Goal: Task Accomplishment & Management: Manage account settings

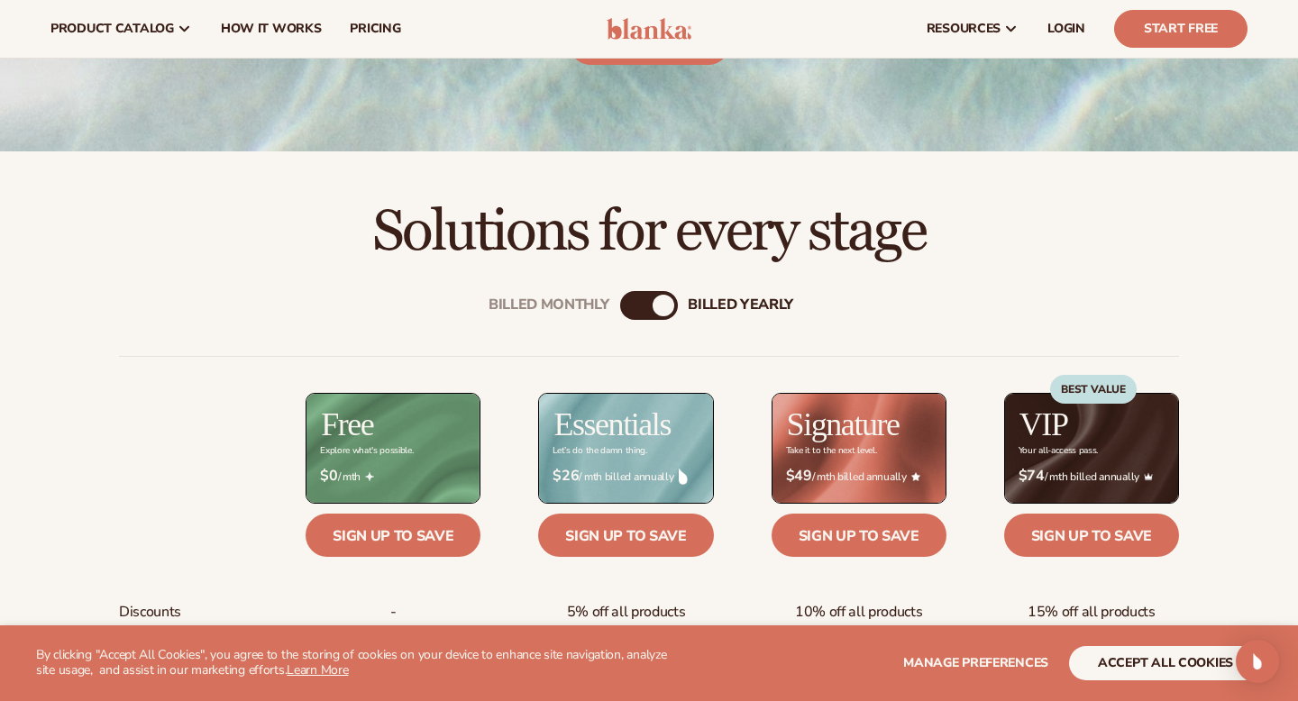
scroll to position [377, 0]
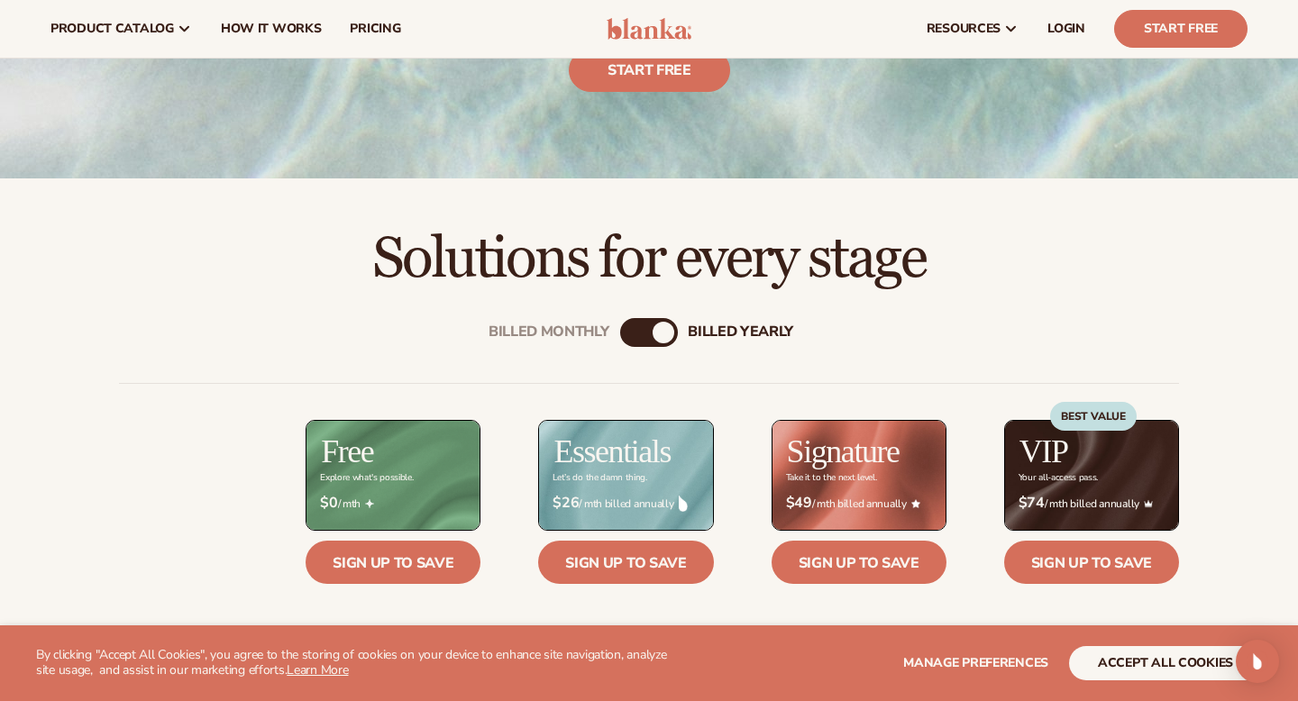
click at [669, 329] on div "billed Yearly" at bounding box center [664, 333] width 22 height 22
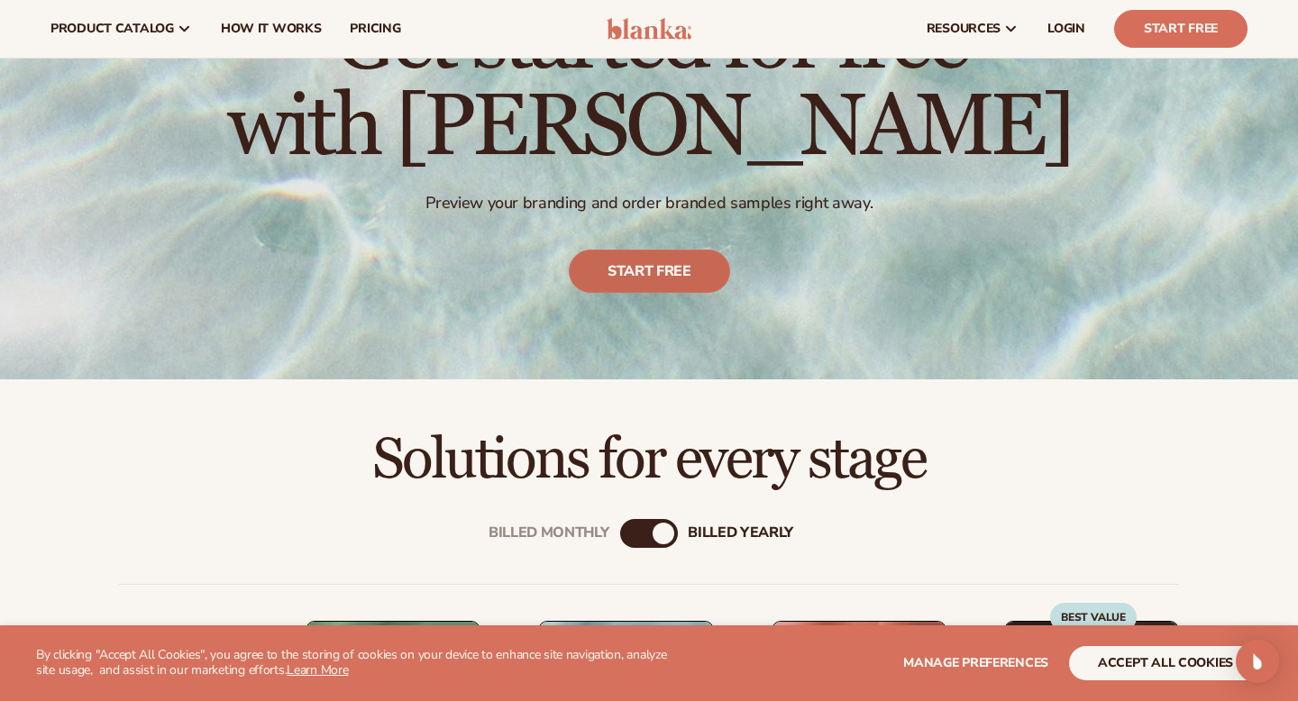
scroll to position [0, 0]
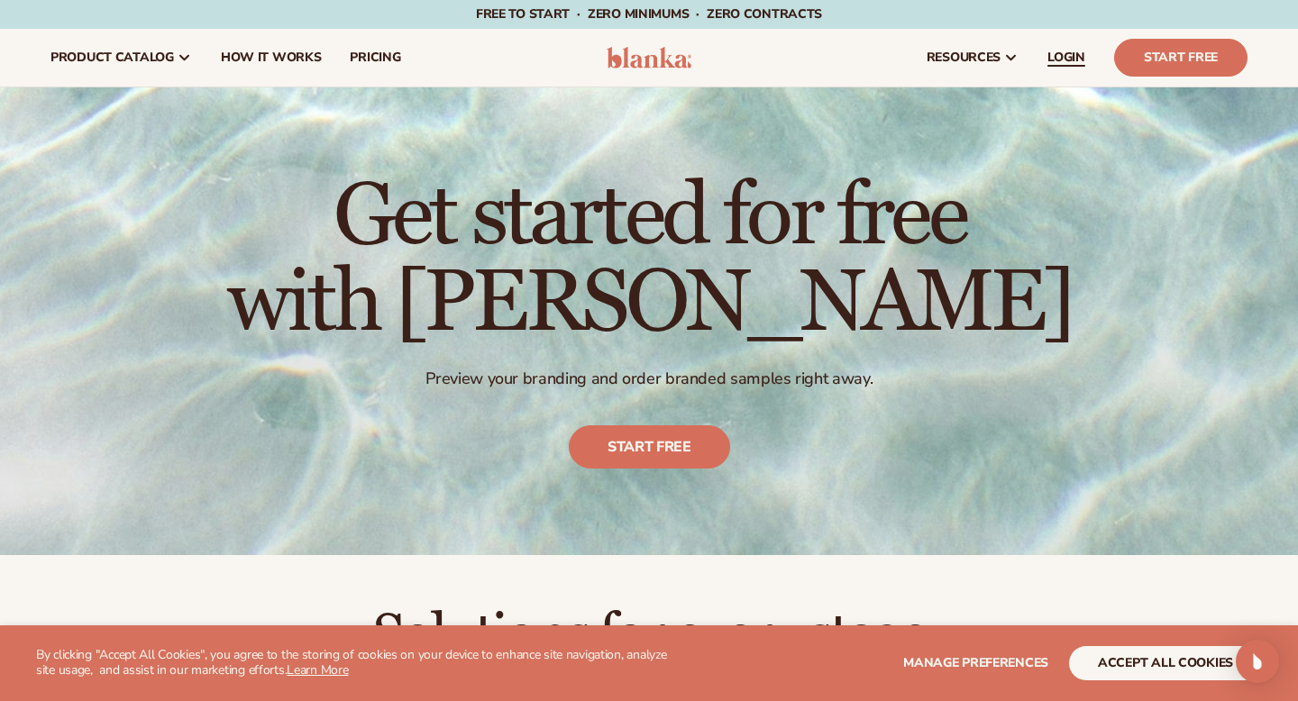
click at [1080, 59] on span "LOGIN" at bounding box center [1066, 57] width 38 height 14
